Goal: Communication & Community: Answer question/provide support

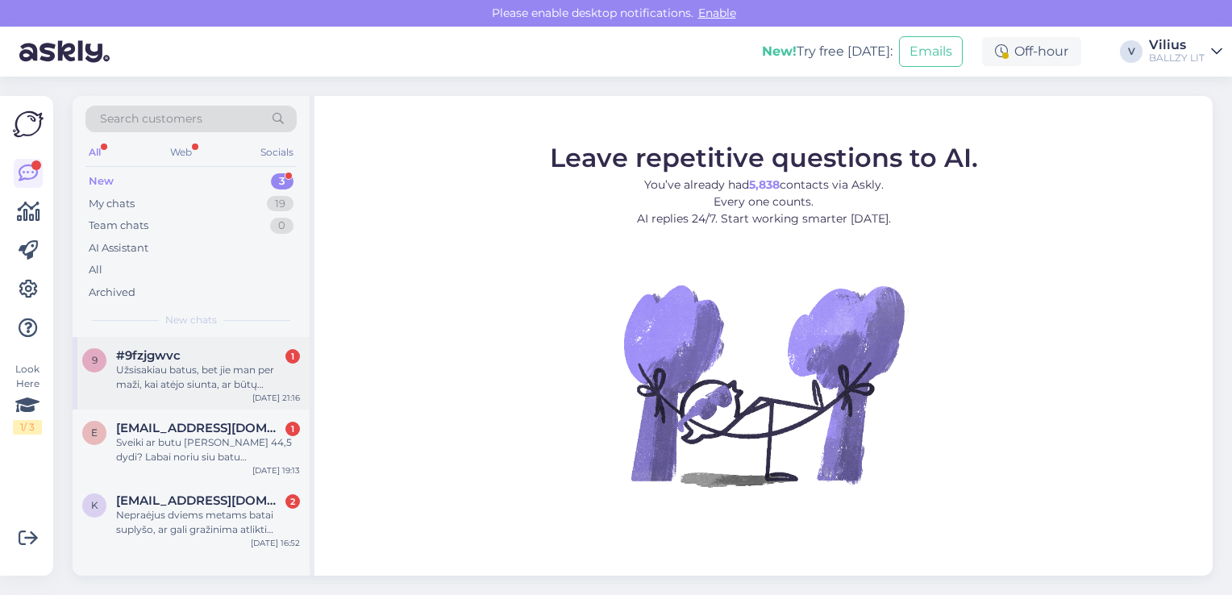
click at [206, 376] on div "Užsisakiau batus, bet jie man per maži, kai atėjo siunta, ar būtų galimybė pake…" at bounding box center [208, 377] width 184 height 29
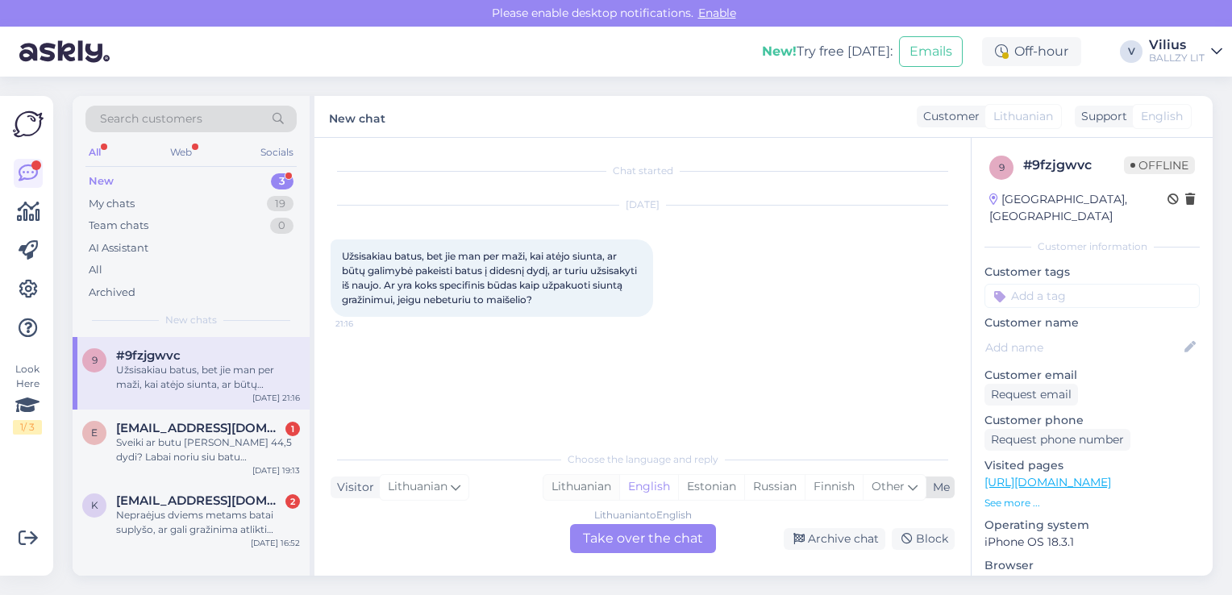
click at [586, 489] on div "Lithuanian" at bounding box center [581, 487] width 76 height 24
click at [607, 535] on div "Lithuanian to Lithuanian Take over the chat" at bounding box center [643, 538] width 146 height 29
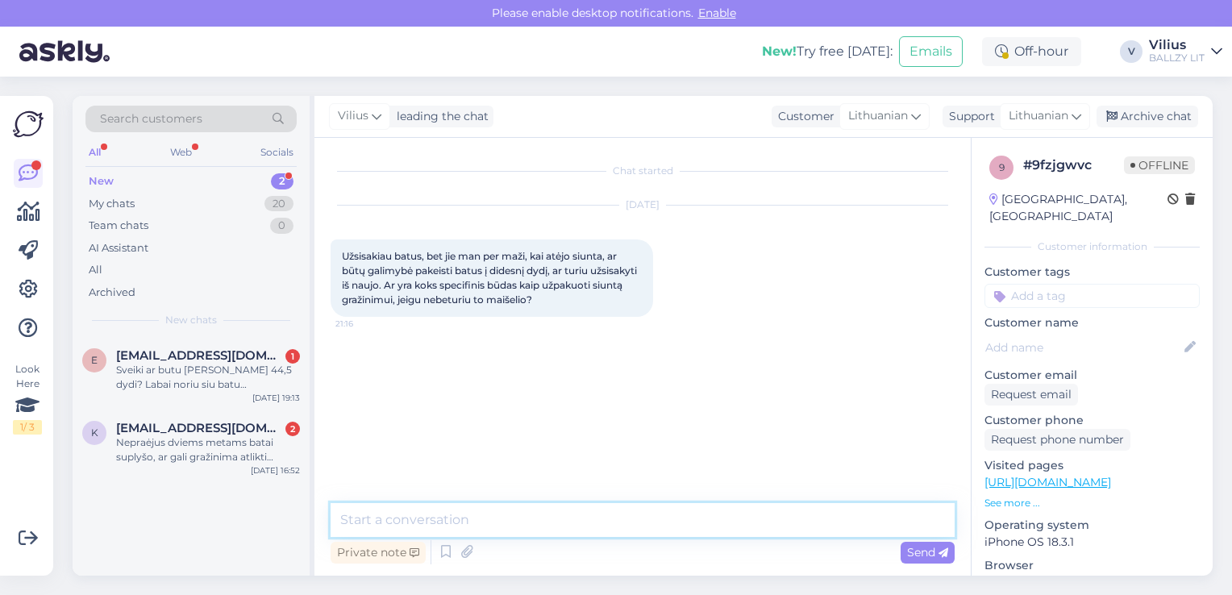
click at [568, 524] on textarea at bounding box center [643, 520] width 624 height 34
paste textarea "[URL][DOMAIN_NAME]"
type textarea "Laba diena, grąžinimo informaciją rasite čia: [URL][DOMAIN_NAME]"
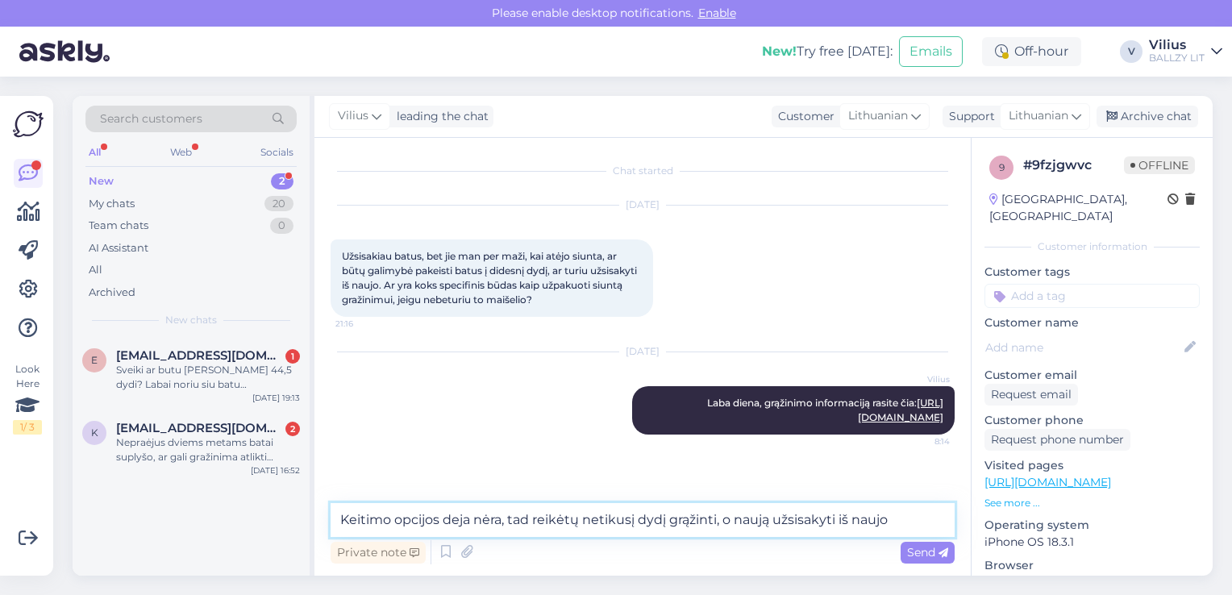
type textarea "Keitimo opcijos deja nėra, tad reikėtų netikusį dydį grąžinti, o naują užsisaky…"
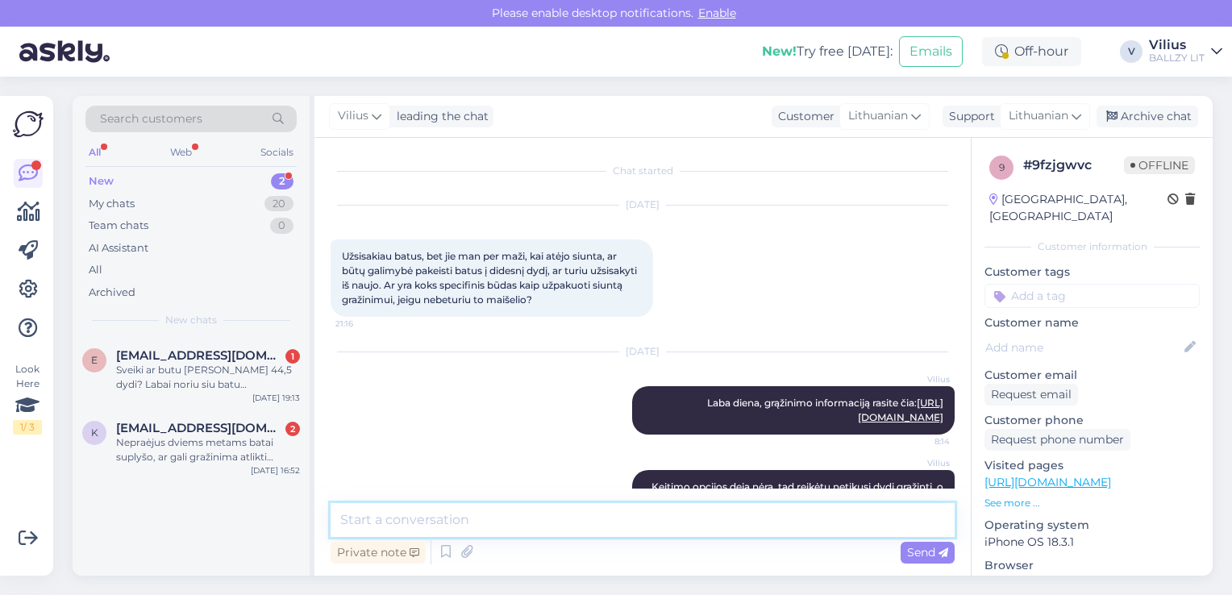
scroll to position [48, 0]
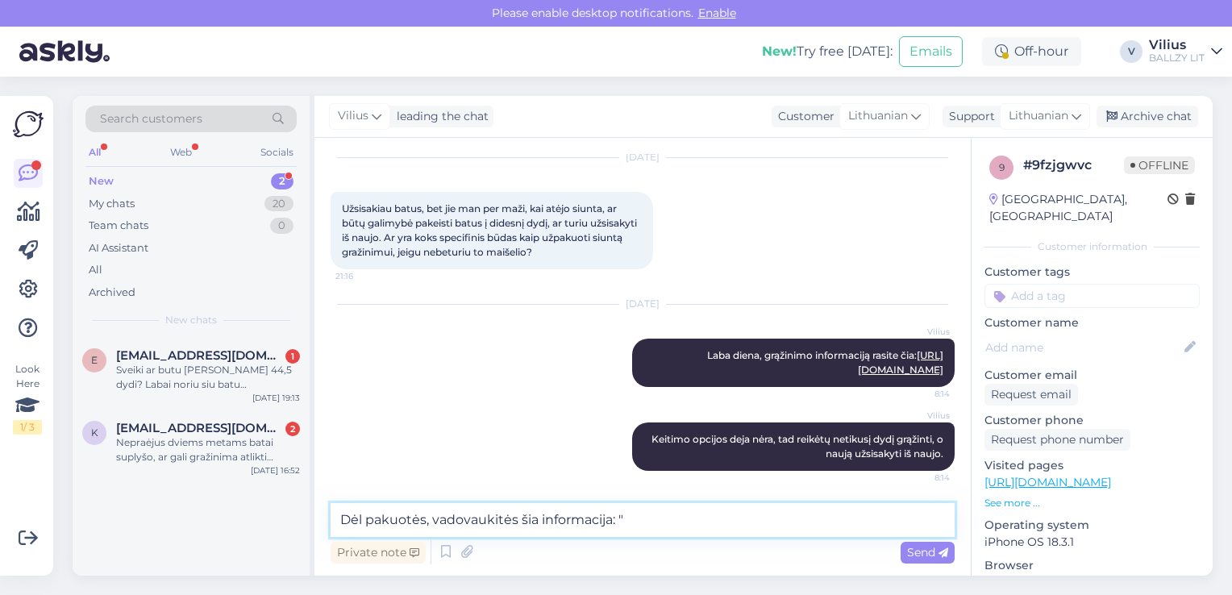
paste textarea "Grąžinti galima tik nedėvėtas, originalios būklės prekes. Dėžutė yra prekės dal…"
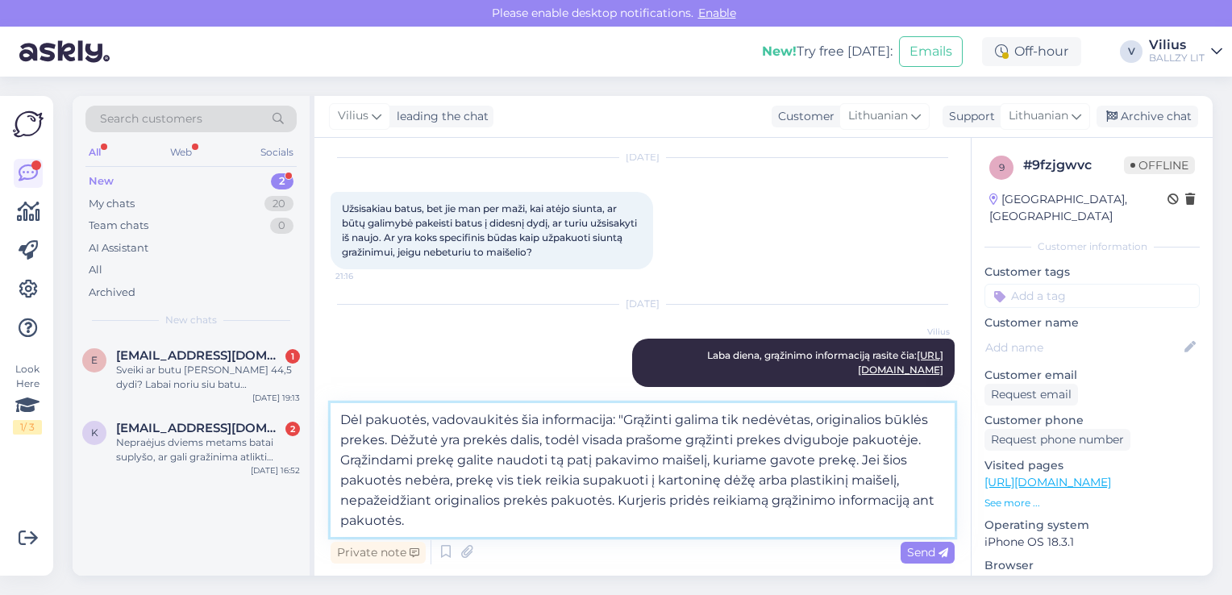
type textarea "Dėl pakuotės, vadovaukitės šia informacija: "Grąžinti galima tik nedėvėtas, ori…"
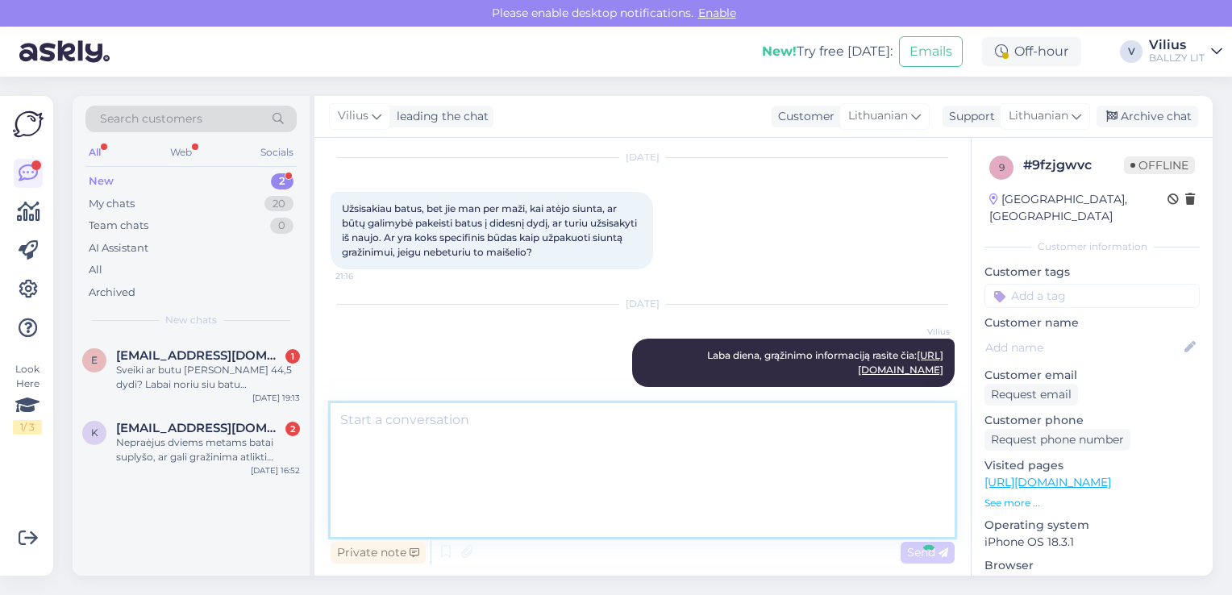
scroll to position [218, 0]
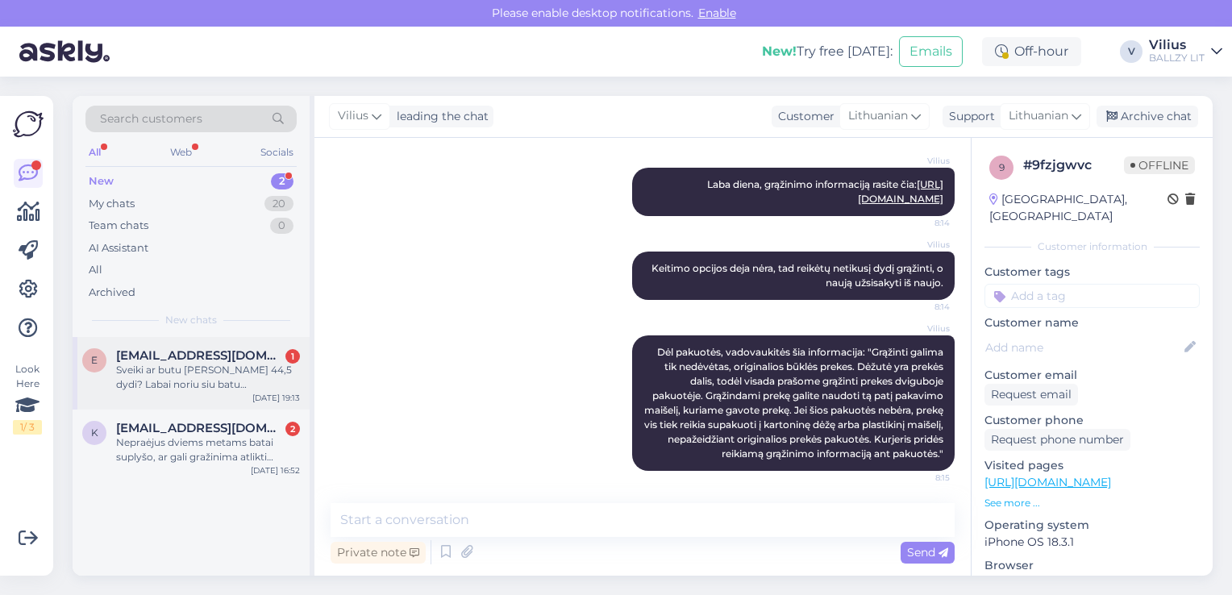
click at [187, 382] on div "Sveiki ar butu [PERSON_NAME] 44,5 dydi? Labai noriu siu batu…" at bounding box center [208, 377] width 184 height 29
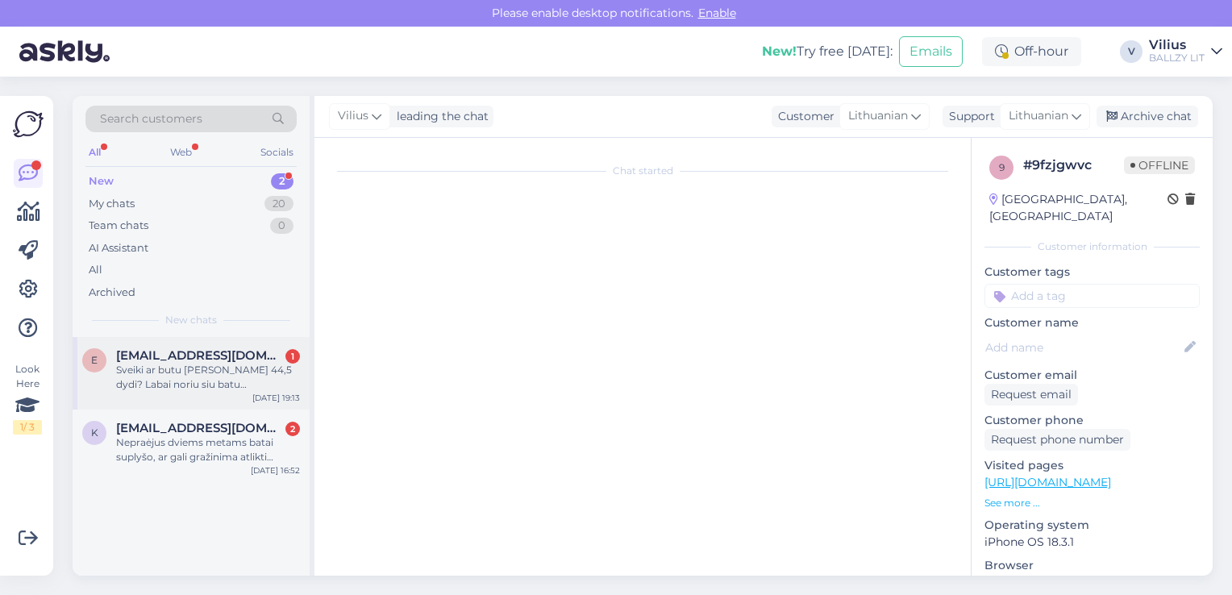
scroll to position [0, 0]
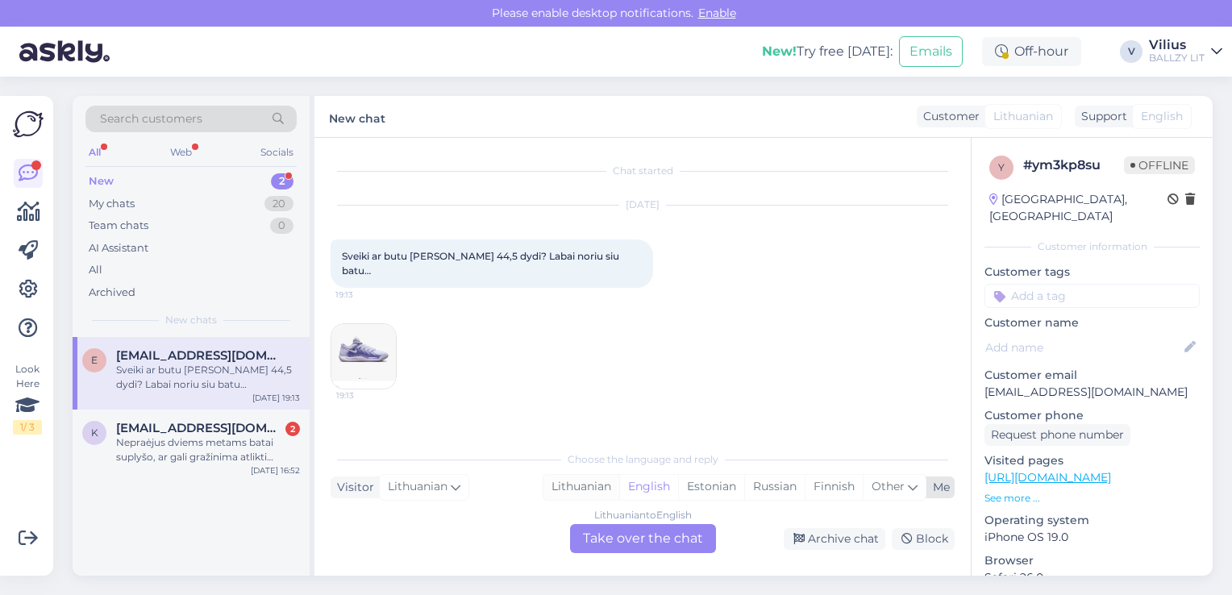
click at [580, 489] on div "Lithuanian" at bounding box center [581, 487] width 76 height 24
click at [619, 539] on div "Lithuanian to Lithuanian Take over the chat" at bounding box center [643, 538] width 146 height 29
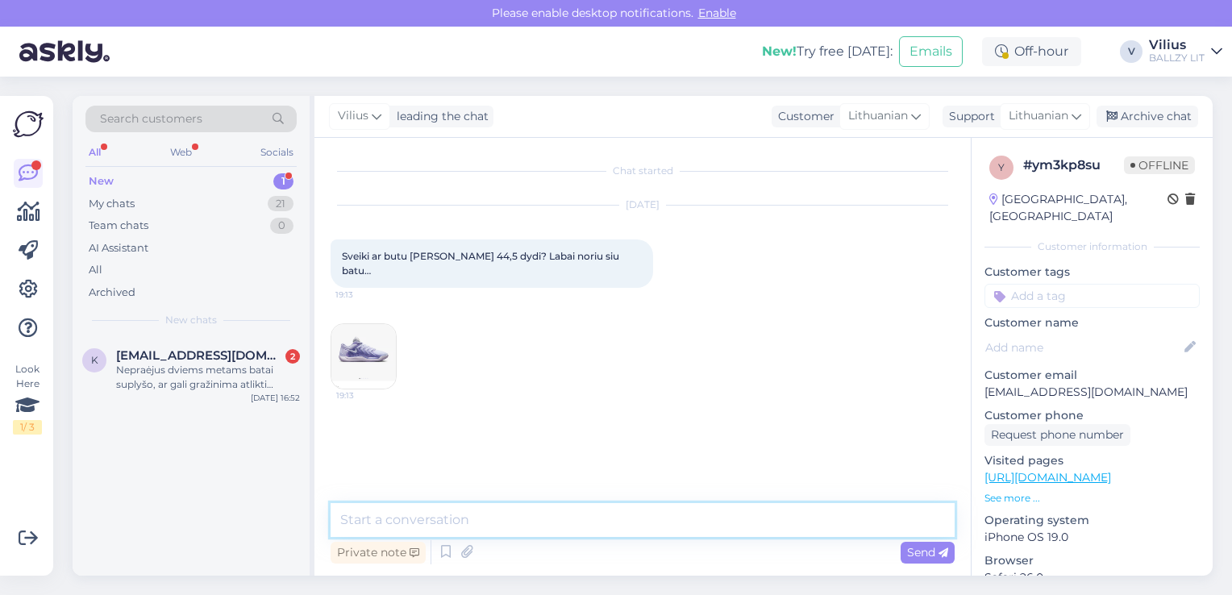
click at [597, 527] on textarea at bounding box center [643, 520] width 624 height 34
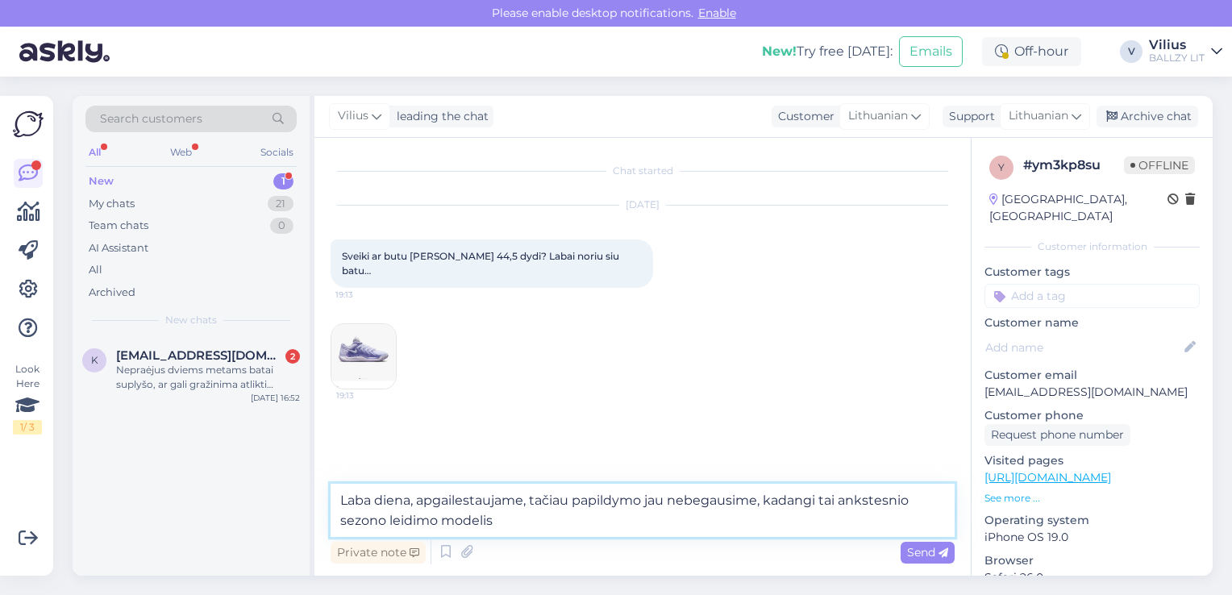
type textarea "Laba diena, apgailestaujame, tačiau papildymo jau nebegausime, kadangi tai anks…"
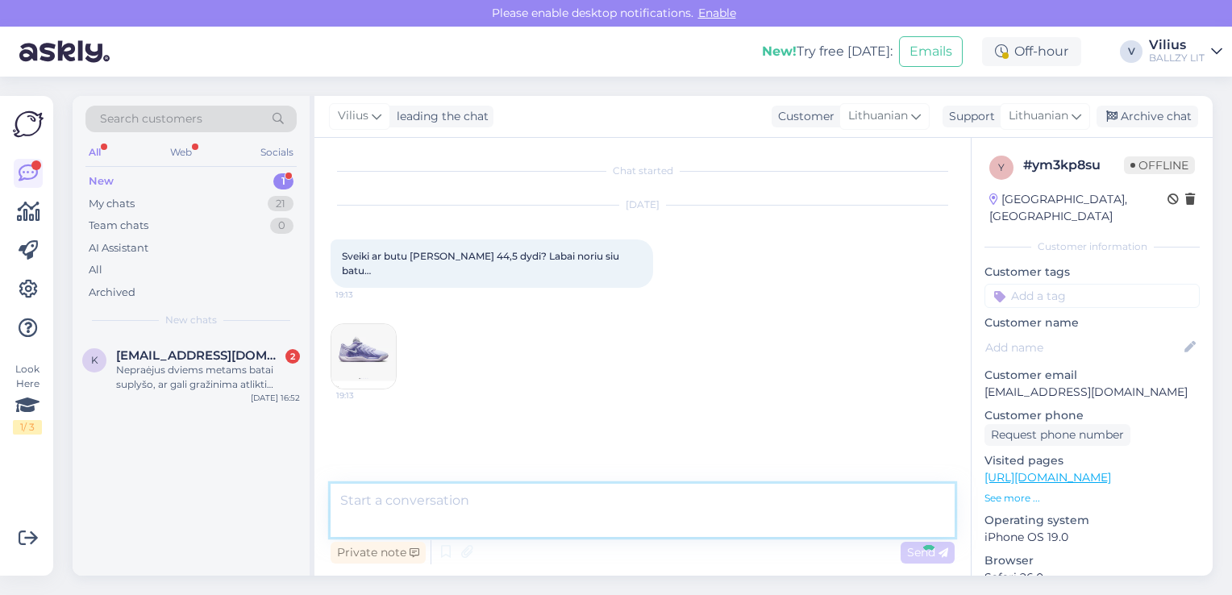
scroll to position [50, 0]
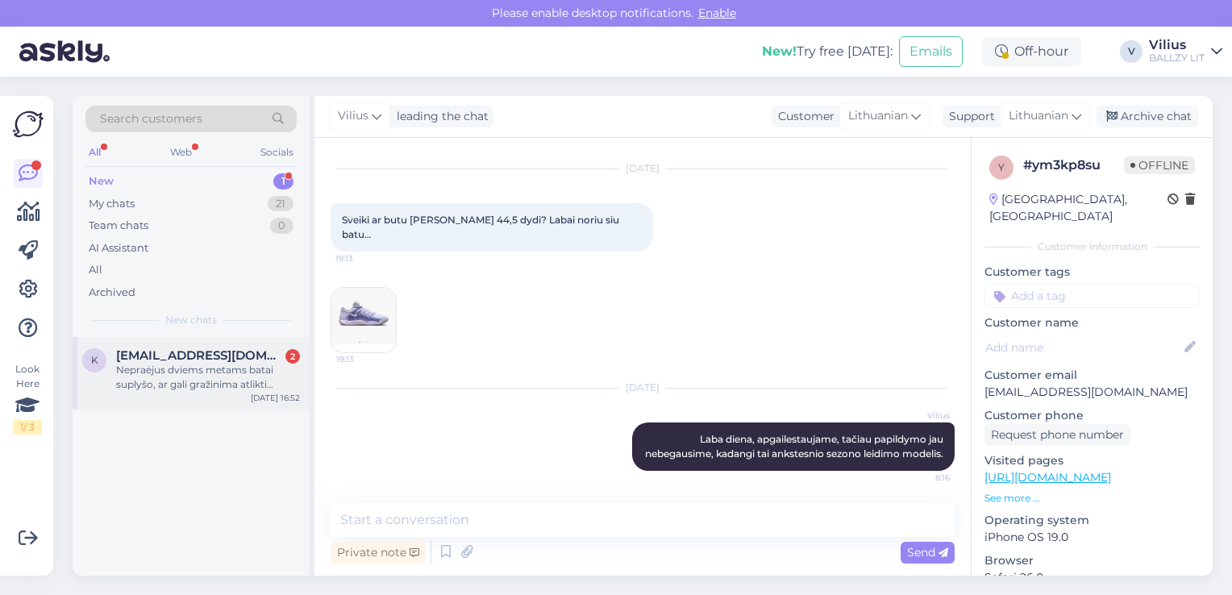
click at [199, 386] on div "Nepraėjus dviems metams batai suplyšo, ar gali gražinima atlikti internetu ar t…" at bounding box center [208, 377] width 184 height 29
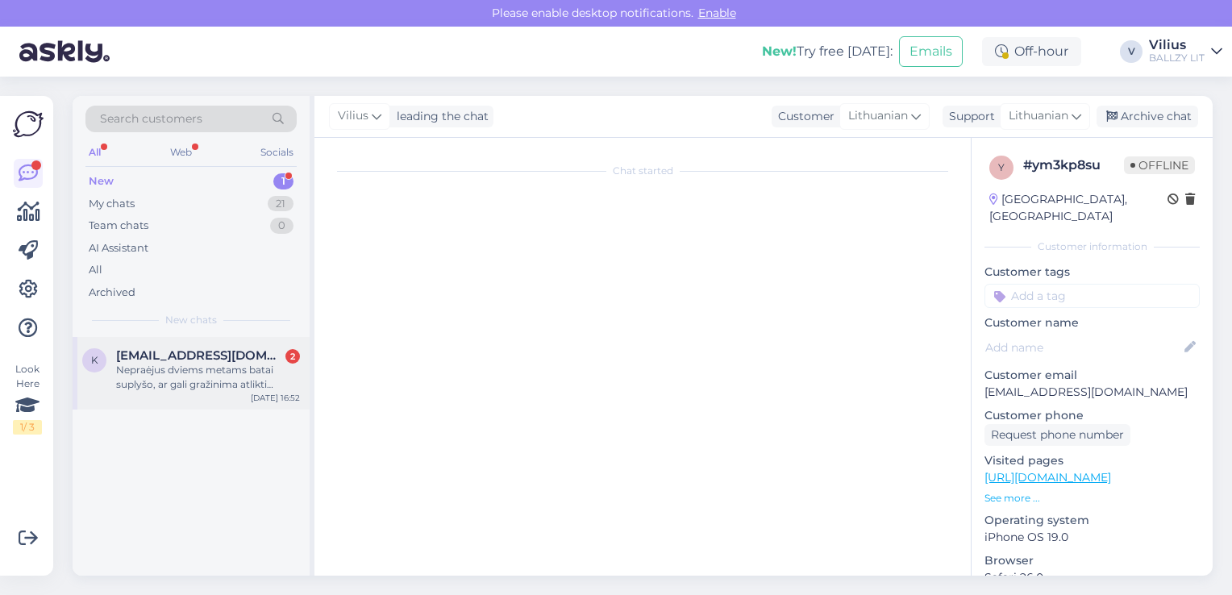
scroll to position [0, 0]
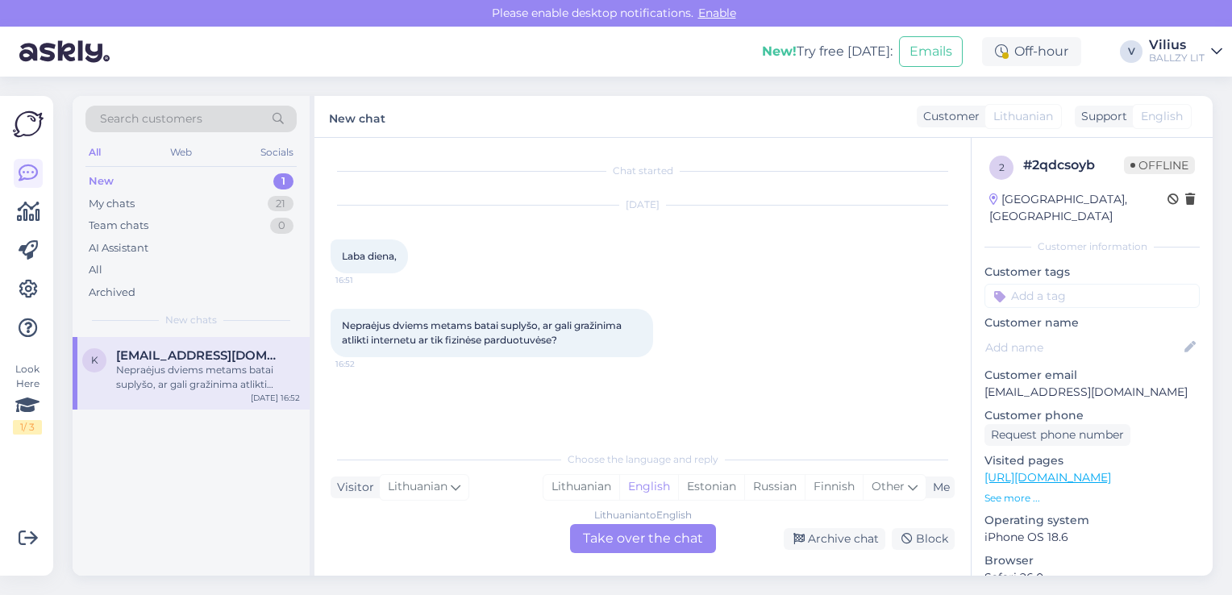
drag, startPoint x: 986, startPoint y: 377, endPoint x: 1167, endPoint y: 381, distance: 180.6
click at [1167, 384] on p "[EMAIL_ADDRESS][DOMAIN_NAME]" at bounding box center [1091, 392] width 215 height 17
copy p "[EMAIL_ADDRESS][DOMAIN_NAME]"
click at [587, 490] on div "Lithuanian" at bounding box center [581, 487] width 76 height 24
click at [625, 547] on div "Lithuanian to Lithuanian Take over the chat" at bounding box center [643, 538] width 146 height 29
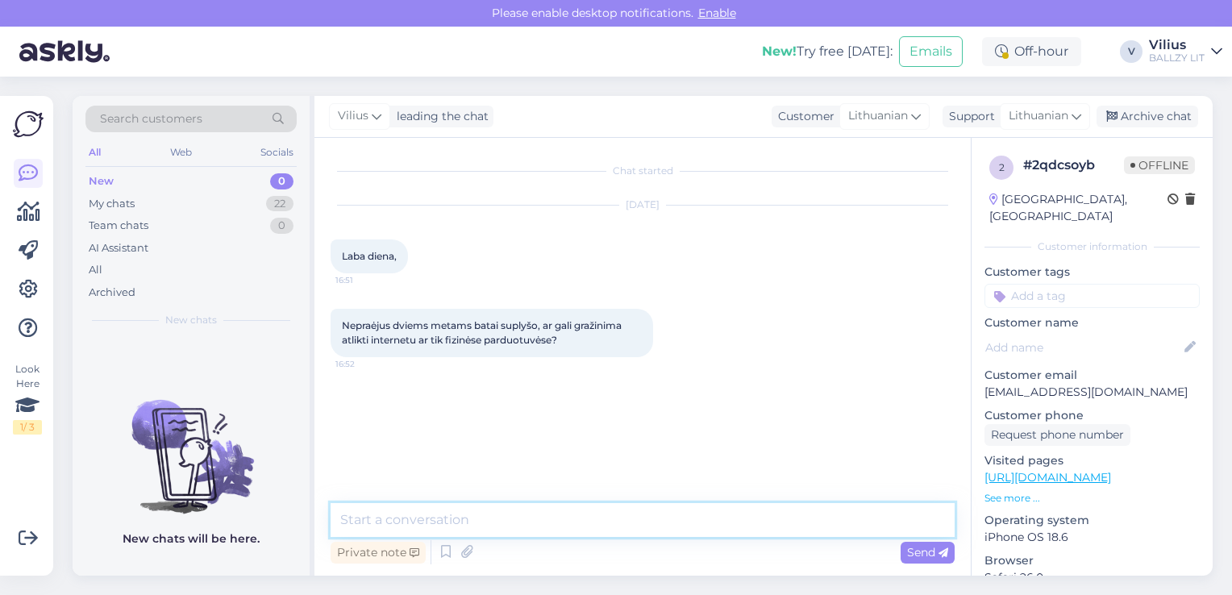
click at [560, 517] on textarea at bounding box center [643, 520] width 624 height 34
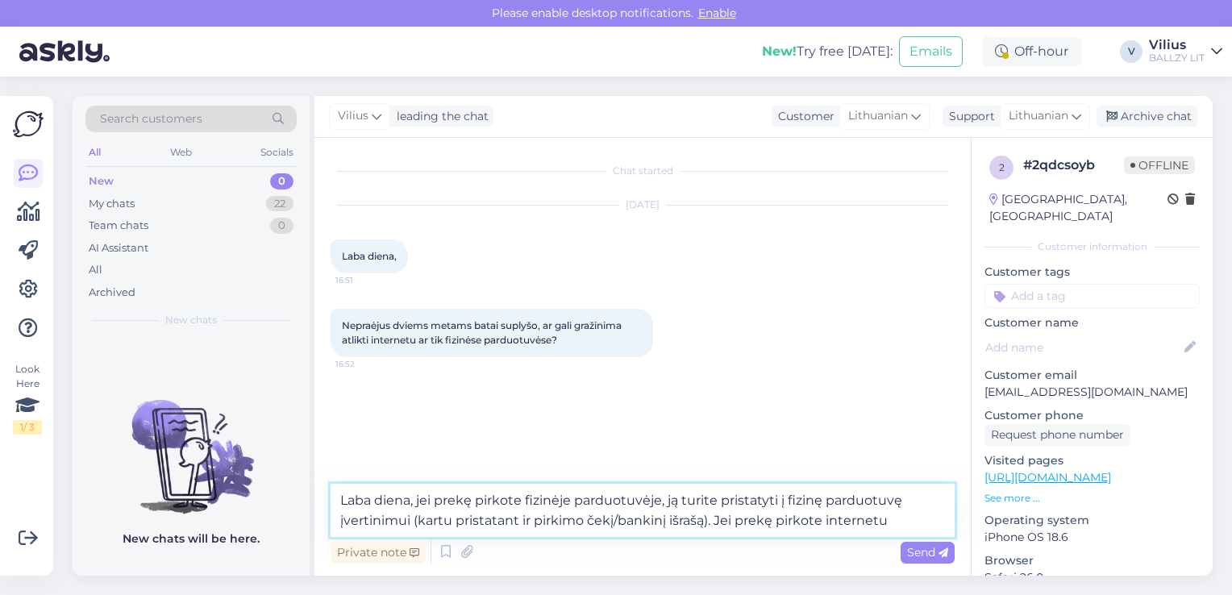
paste textarea "rašykite el.paštu [EMAIL_ADDRESS][DOMAIN_NAME] (idealiu atveju anglų kalba, jei…"
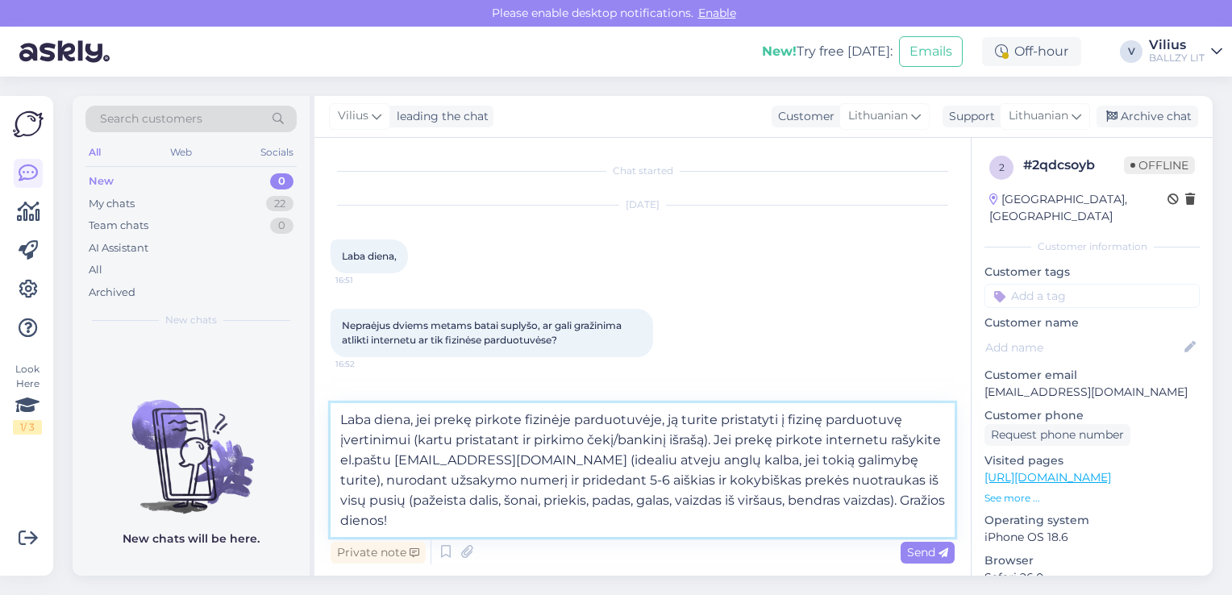
click at [890, 440] on textarea "Laba diena, jei prekę pirkote fizinėje parduotuvėje, ją turite pristatyti į fiz…" at bounding box center [643, 470] width 624 height 134
type textarea "Laba diena, jei prekę pirkote fizinėje parduotuvėje, ją turite pristatyti į fiz…"
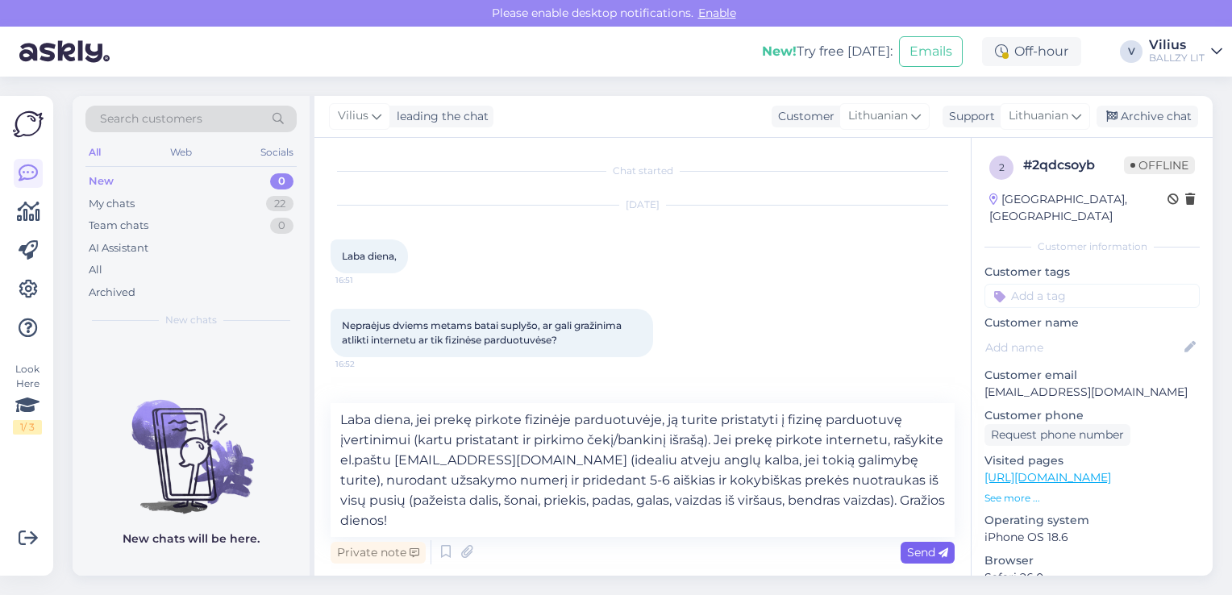
click at [932, 559] on span "Send" at bounding box center [927, 552] width 41 height 15
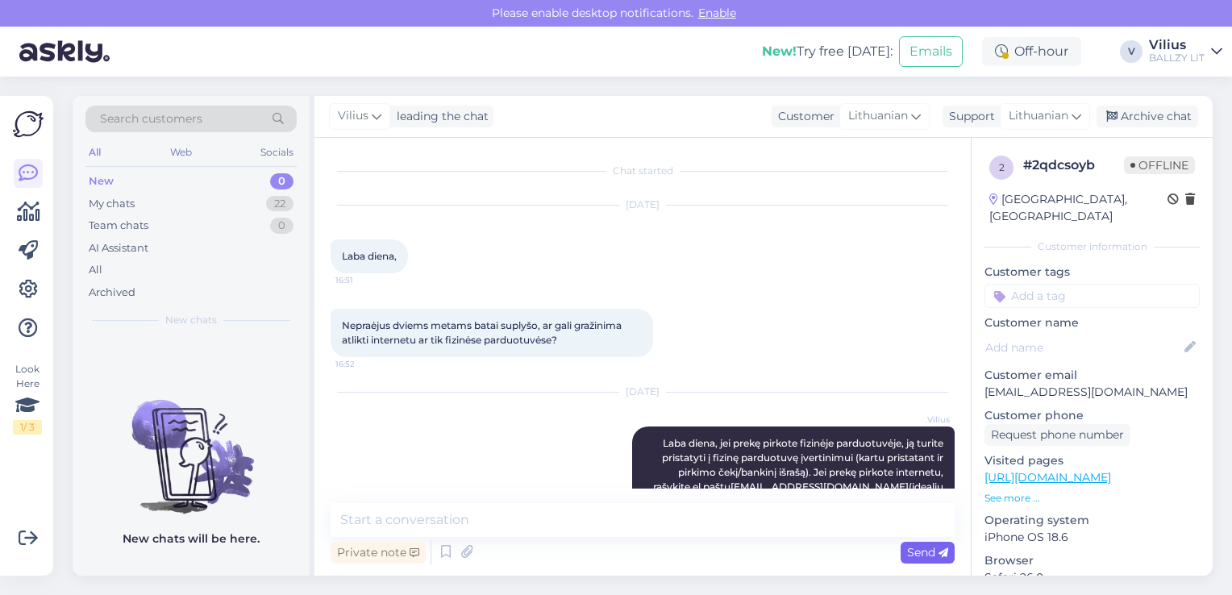
scroll to position [90, 0]
